Goal: Use online tool/utility

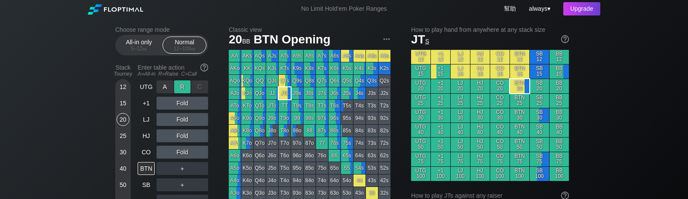
click at [182, 89] on div "R ✕" at bounding box center [182, 86] width 17 height 13
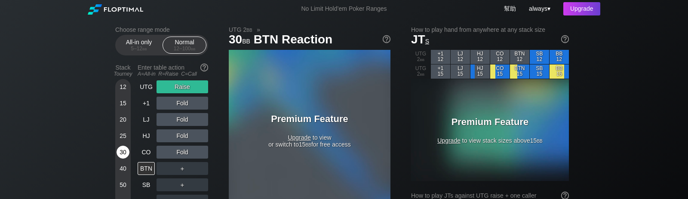
click at [118, 152] on div "30" at bounding box center [122, 154] width 13 height 16
click at [122, 152] on div "40" at bounding box center [122, 168] width 13 height 13
click at [122, 152] on div "50" at bounding box center [122, 184] width 13 height 13
click at [119, 152] on div "50" at bounding box center [122, 184] width 13 height 13
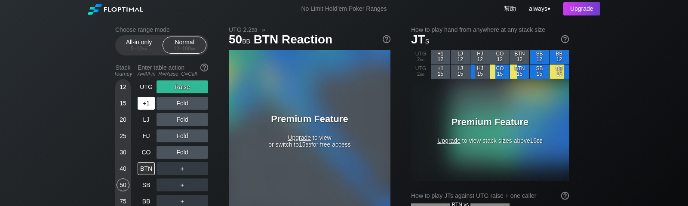
click at [149, 104] on div "+1" at bounding box center [146, 103] width 17 height 13
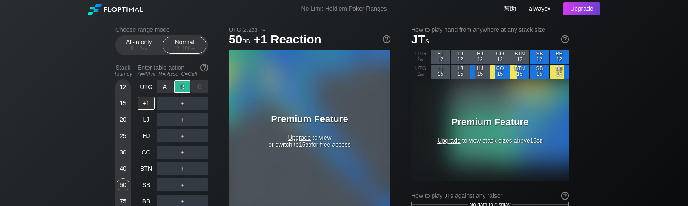
click at [199, 86] on div "C ✕" at bounding box center [199, 86] width 17 height 13
click at [146, 89] on div "UTG" at bounding box center [146, 86] width 17 height 13
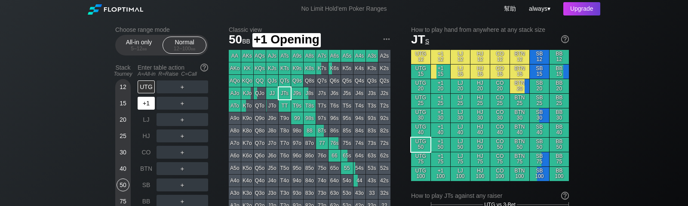
click at [151, 109] on div "+1" at bounding box center [146, 103] width 17 height 13
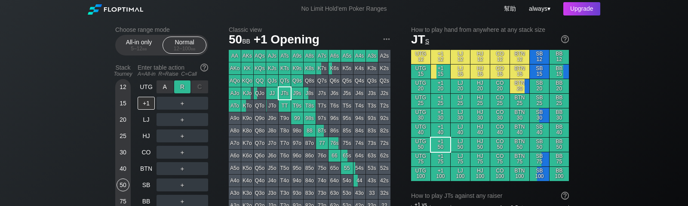
click at [186, 87] on div "R ✕" at bounding box center [182, 86] width 17 height 13
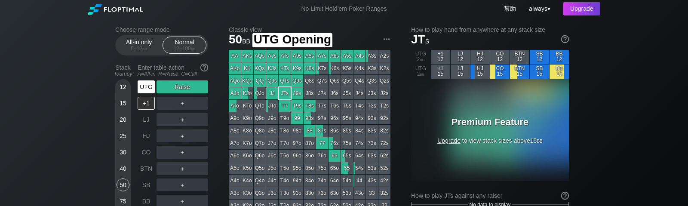
click at [149, 88] on div "UTG" at bounding box center [146, 86] width 17 height 13
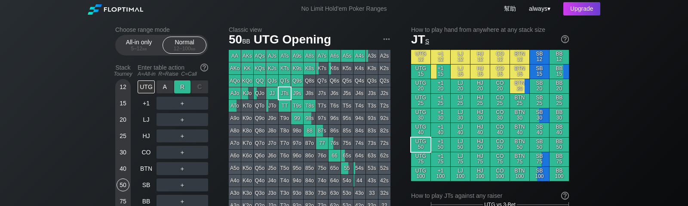
click at [185, 83] on div "R ✕" at bounding box center [182, 86] width 17 height 13
click at [150, 86] on div "UTG" at bounding box center [146, 86] width 17 height 13
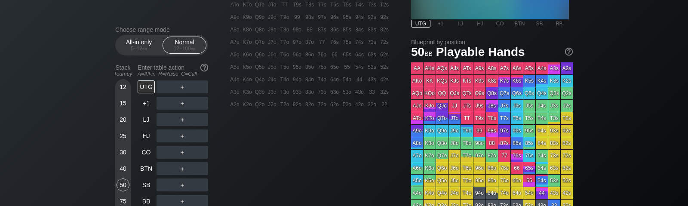
scroll to position [325, 0]
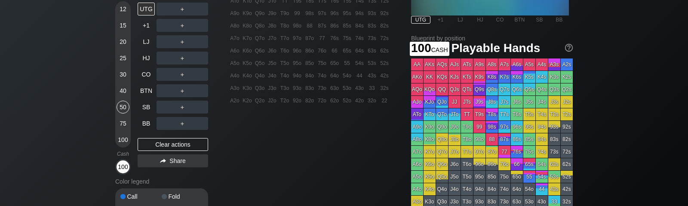
click at [122, 168] on div "100" at bounding box center [122, 166] width 13 height 13
click at [125, 149] on div "Cash" at bounding box center [123, 153] width 22 height 13
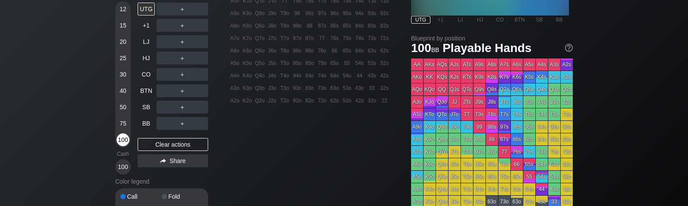
click at [125, 140] on div "100" at bounding box center [122, 139] width 13 height 13
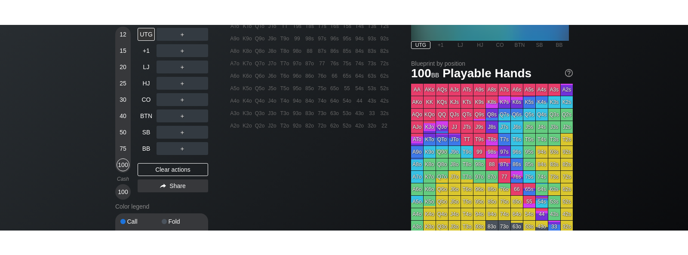
scroll to position [325, 0]
